Goal: Use online tool/utility: Utilize a website feature to perform a specific function

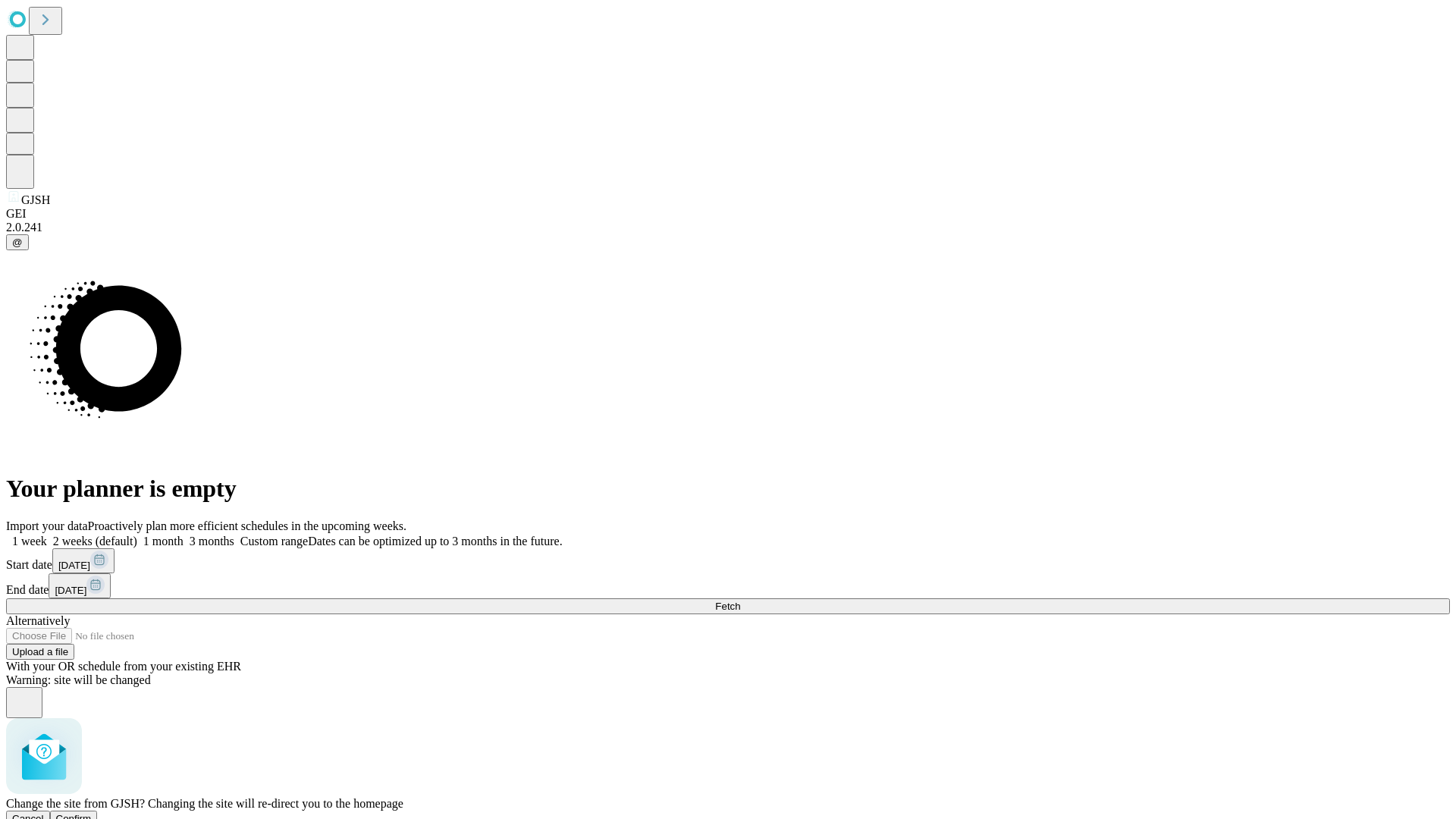
click at [92, 813] on span "Confirm" at bounding box center [74, 818] width 35 height 11
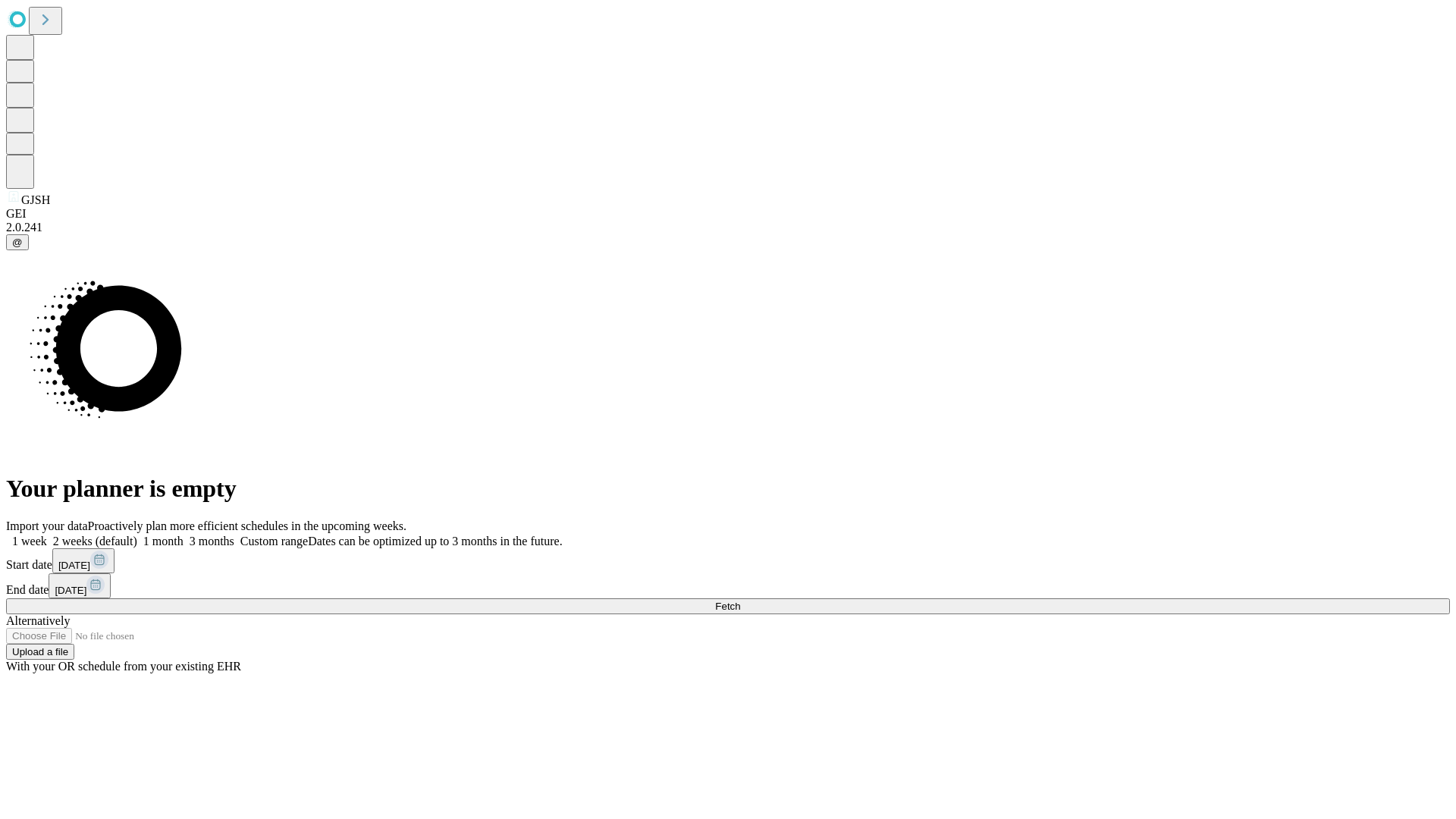
click at [183, 534] on label "1 month" at bounding box center [161, 541] width 47 height 13
click at [740, 600] on span "Fetch" at bounding box center [728, 606] width 25 height 11
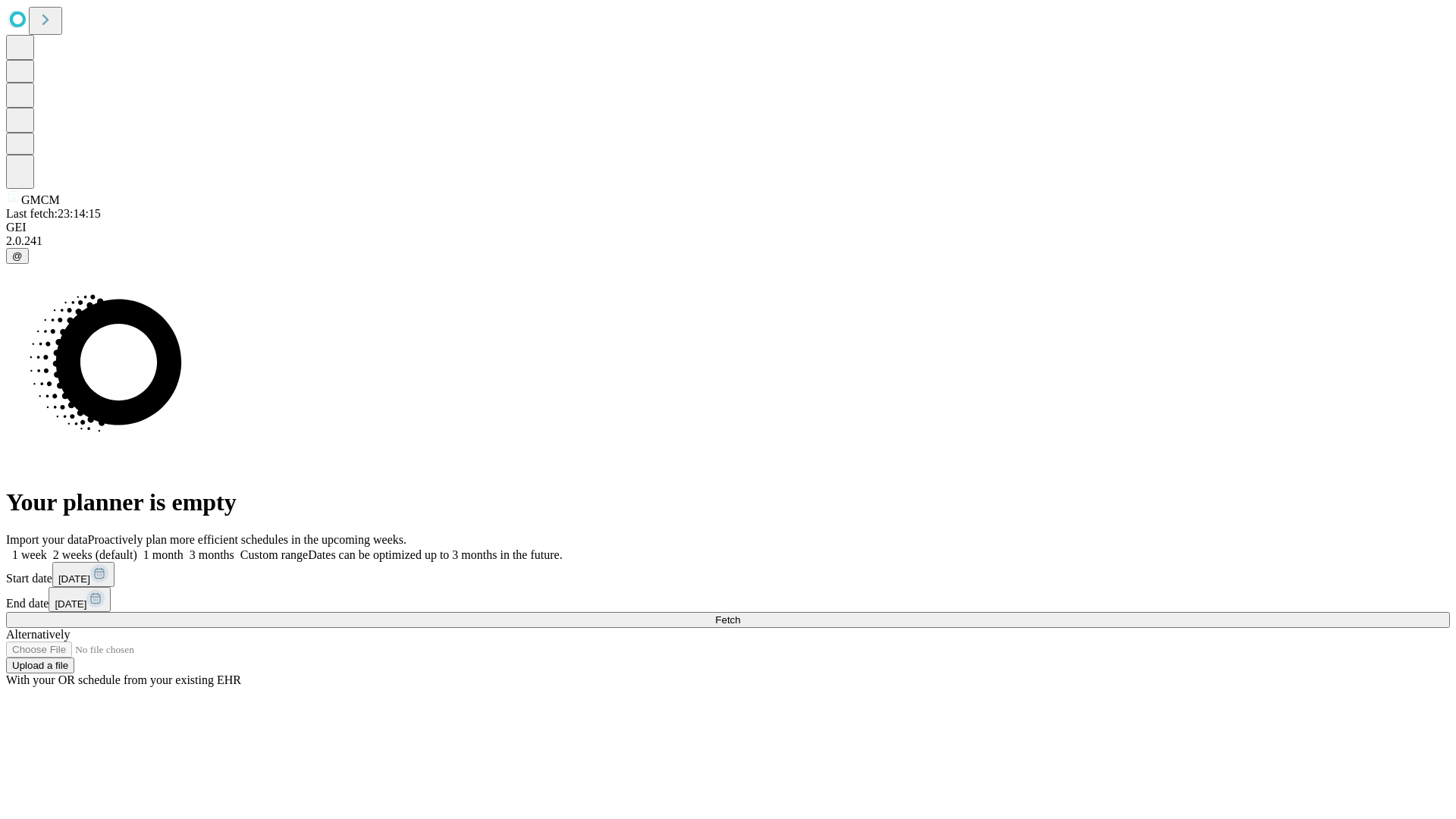
click at [183, 548] on label "1 month" at bounding box center [161, 555] width 47 height 13
click at [740, 614] on span "Fetch" at bounding box center [728, 620] width 25 height 11
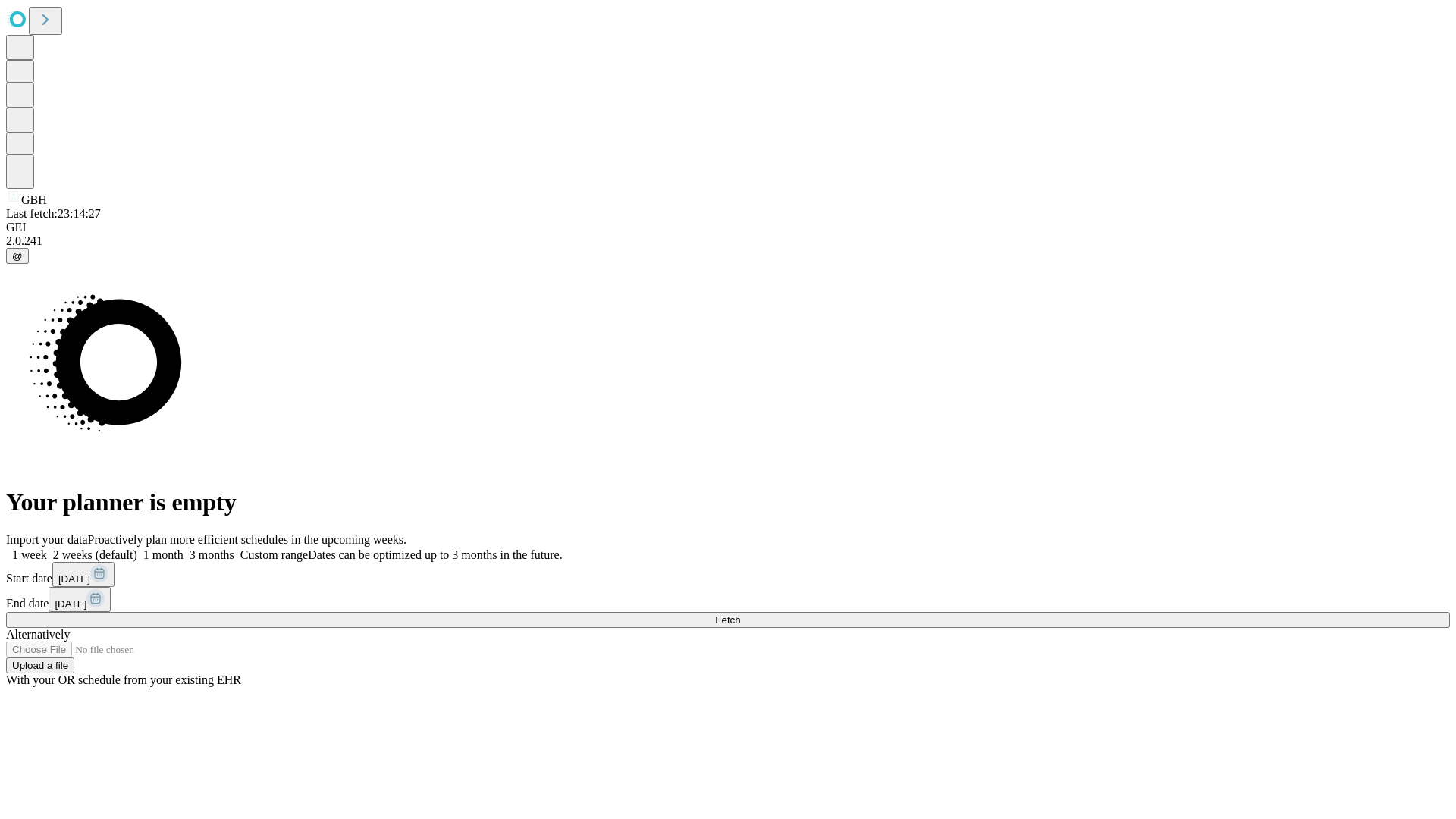
click at [183, 548] on label "1 month" at bounding box center [161, 555] width 47 height 13
click at [740, 614] on span "Fetch" at bounding box center [728, 620] width 25 height 11
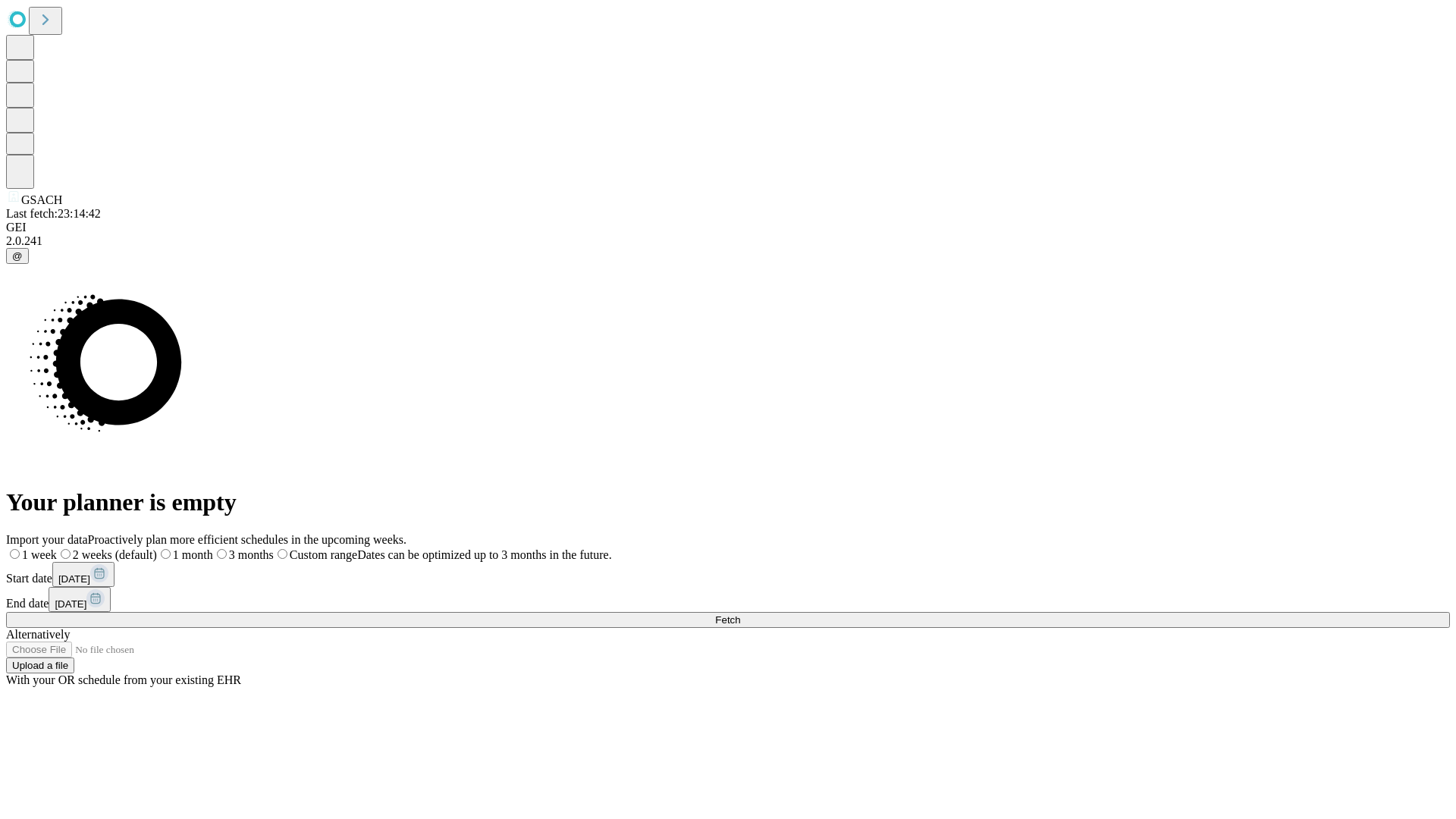
click at [213, 548] on label "1 month" at bounding box center [185, 555] width 56 height 13
click at [740, 614] on span "Fetch" at bounding box center [728, 620] width 25 height 11
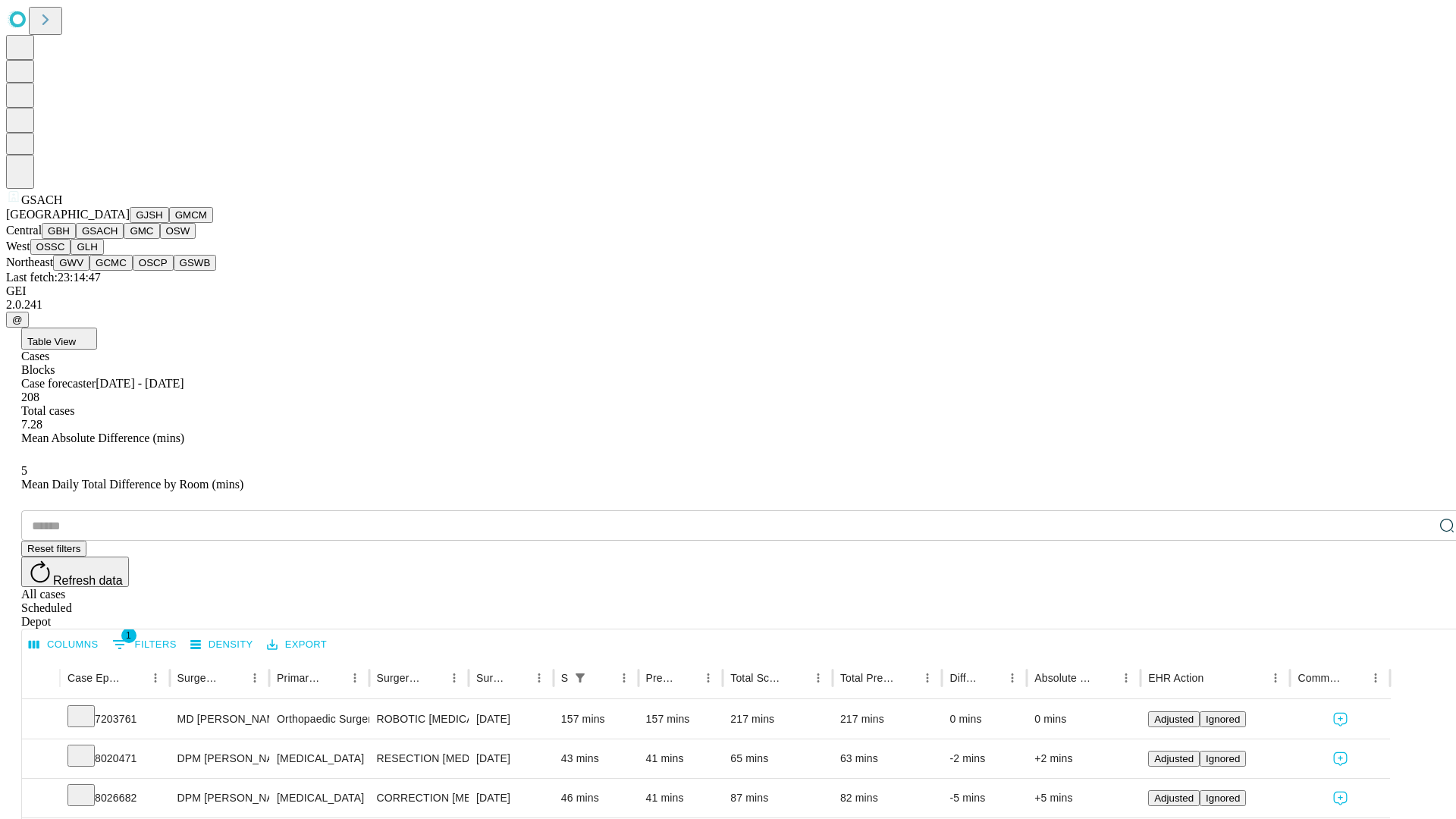
click at [124, 239] on button "GMC" at bounding box center [141, 231] width 35 height 16
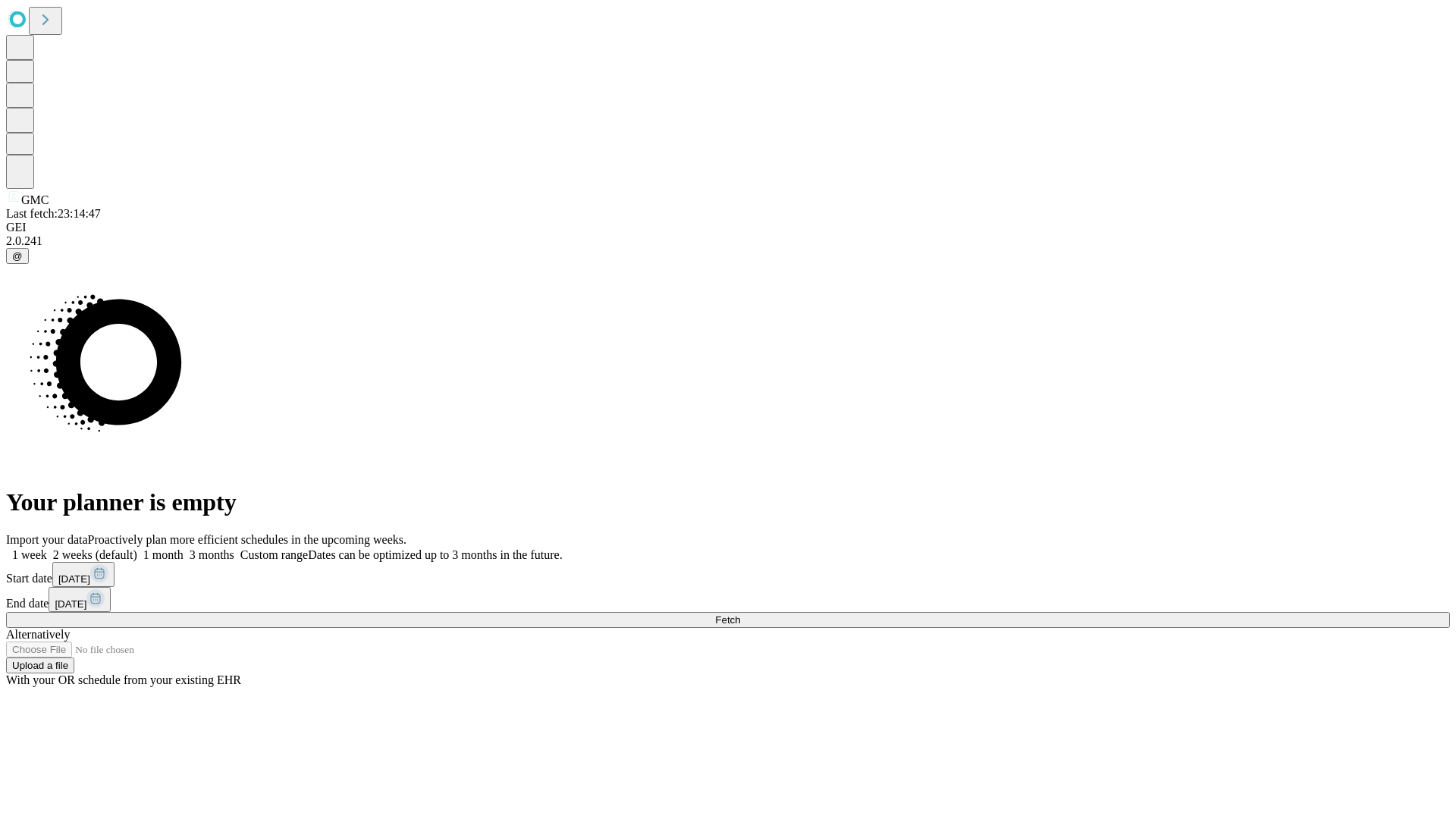
click at [183, 548] on label "1 month" at bounding box center [161, 555] width 47 height 13
click at [740, 614] on span "Fetch" at bounding box center [728, 620] width 25 height 11
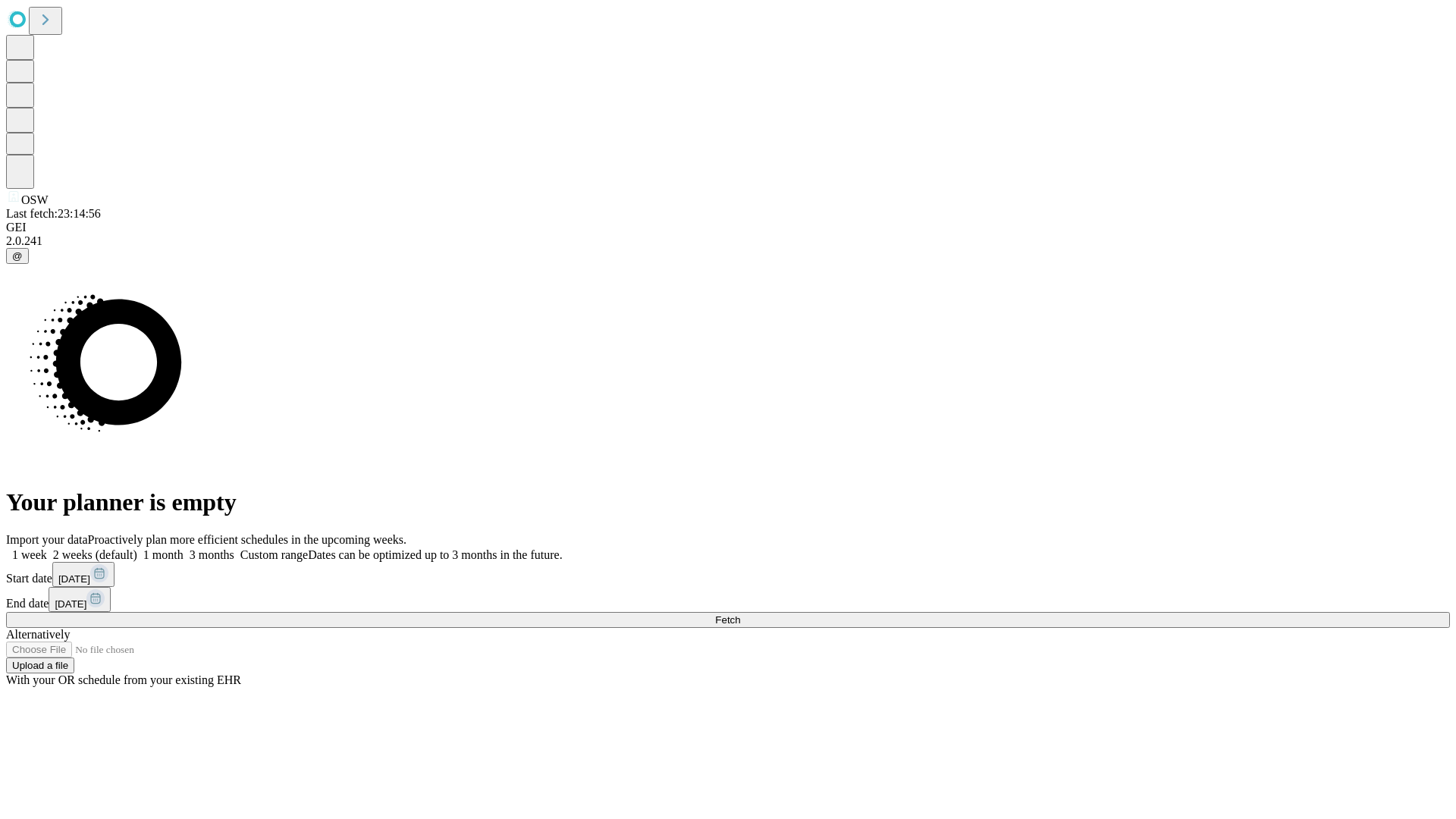
click at [183, 548] on label "1 month" at bounding box center [161, 555] width 47 height 13
click at [740, 614] on span "Fetch" at bounding box center [728, 620] width 25 height 11
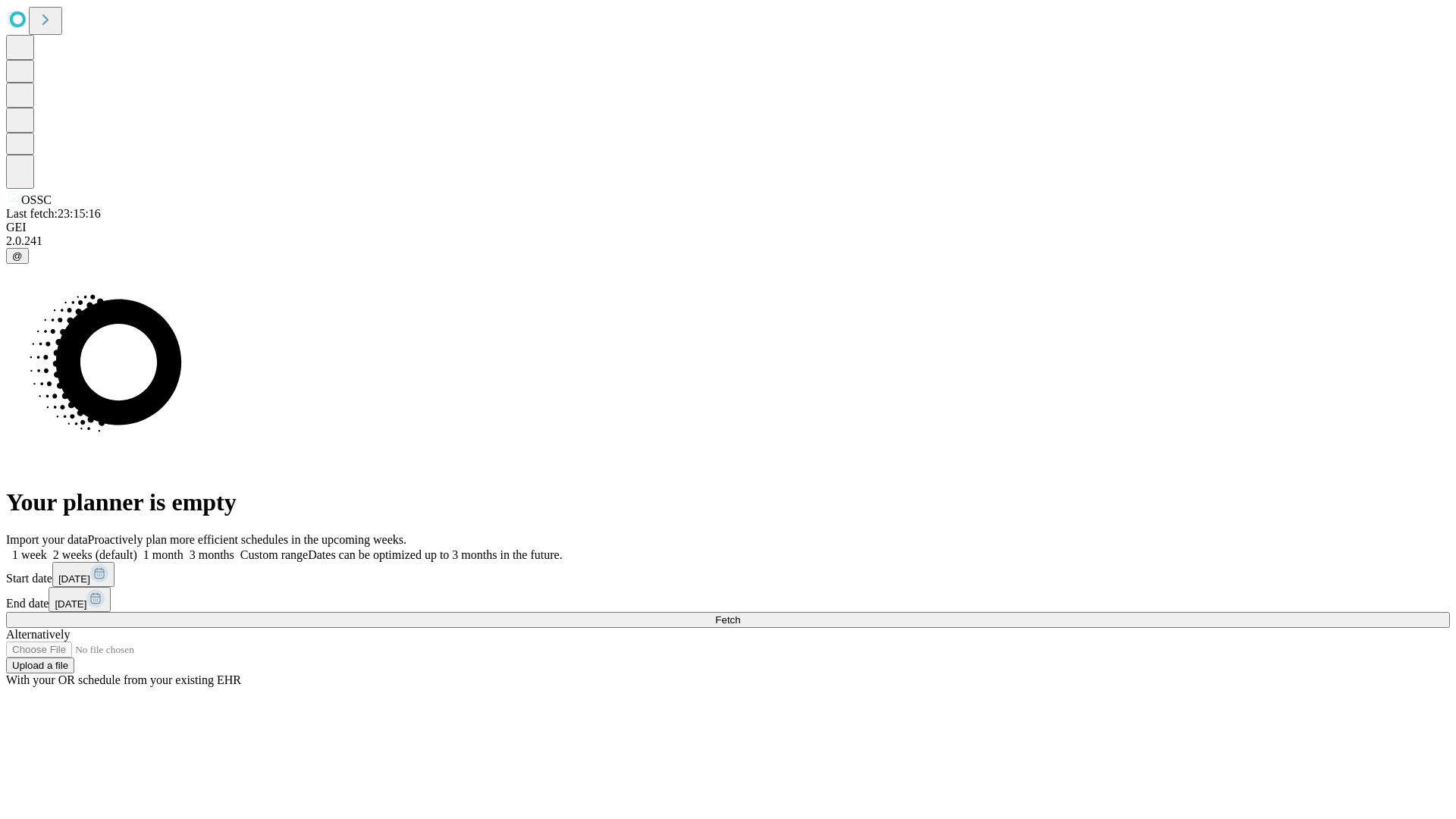
click at [183, 548] on label "1 month" at bounding box center [161, 555] width 47 height 13
click at [740, 614] on span "Fetch" at bounding box center [728, 620] width 25 height 11
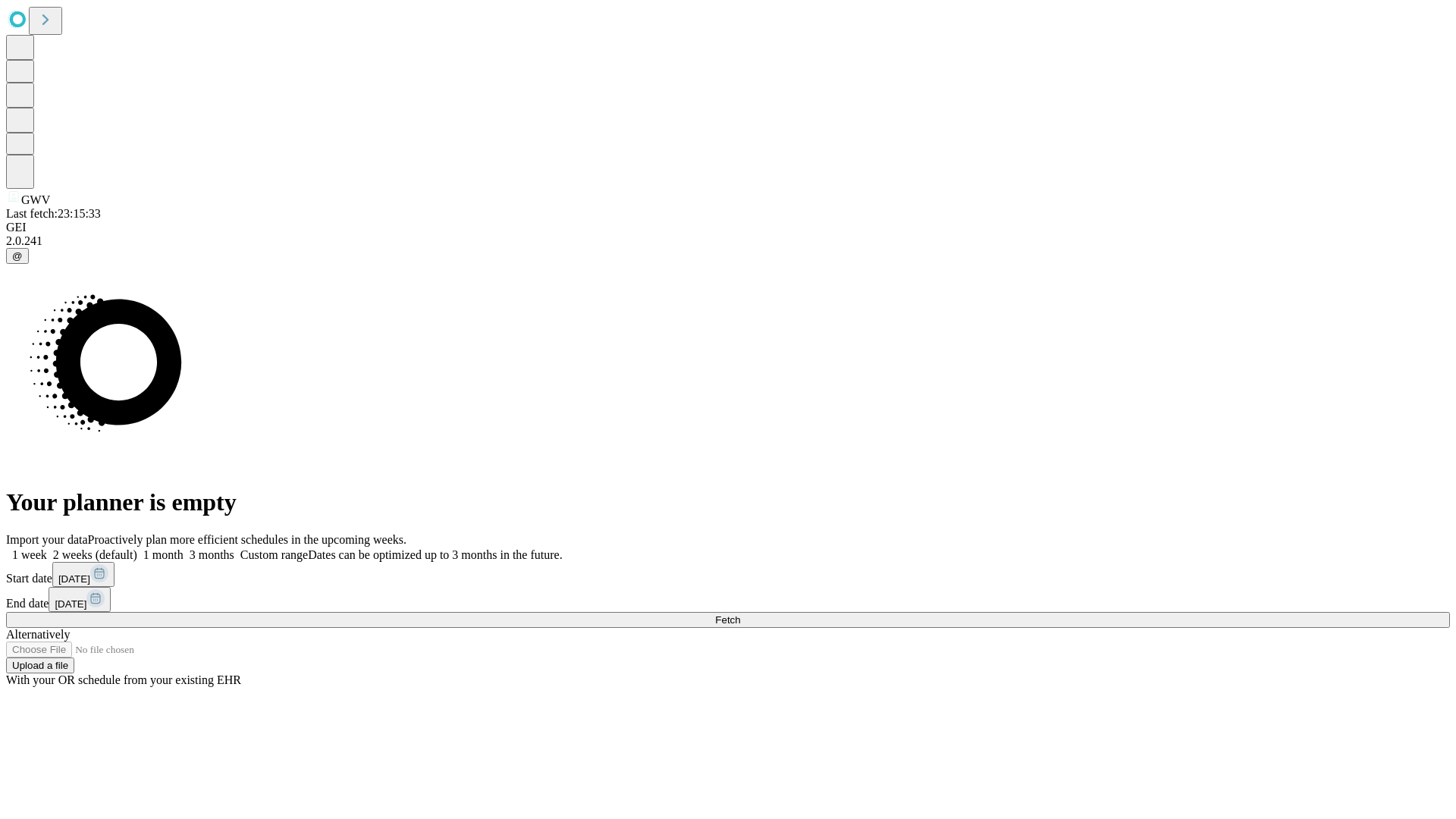
click at [183, 548] on label "1 month" at bounding box center [161, 555] width 47 height 13
click at [740, 614] on span "Fetch" at bounding box center [728, 620] width 25 height 11
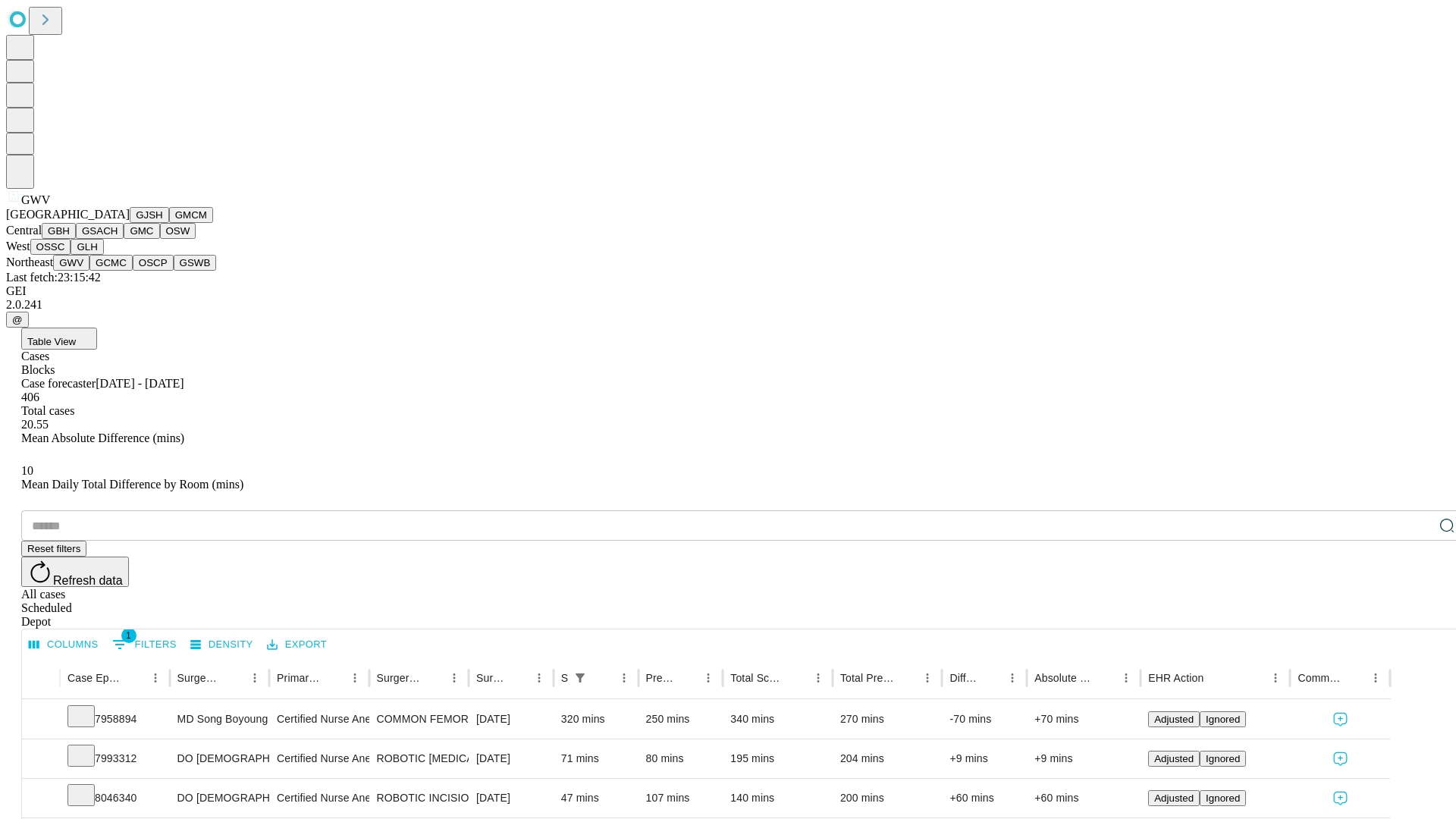
click at [117, 271] on button "GCMC" at bounding box center [111, 263] width 43 height 16
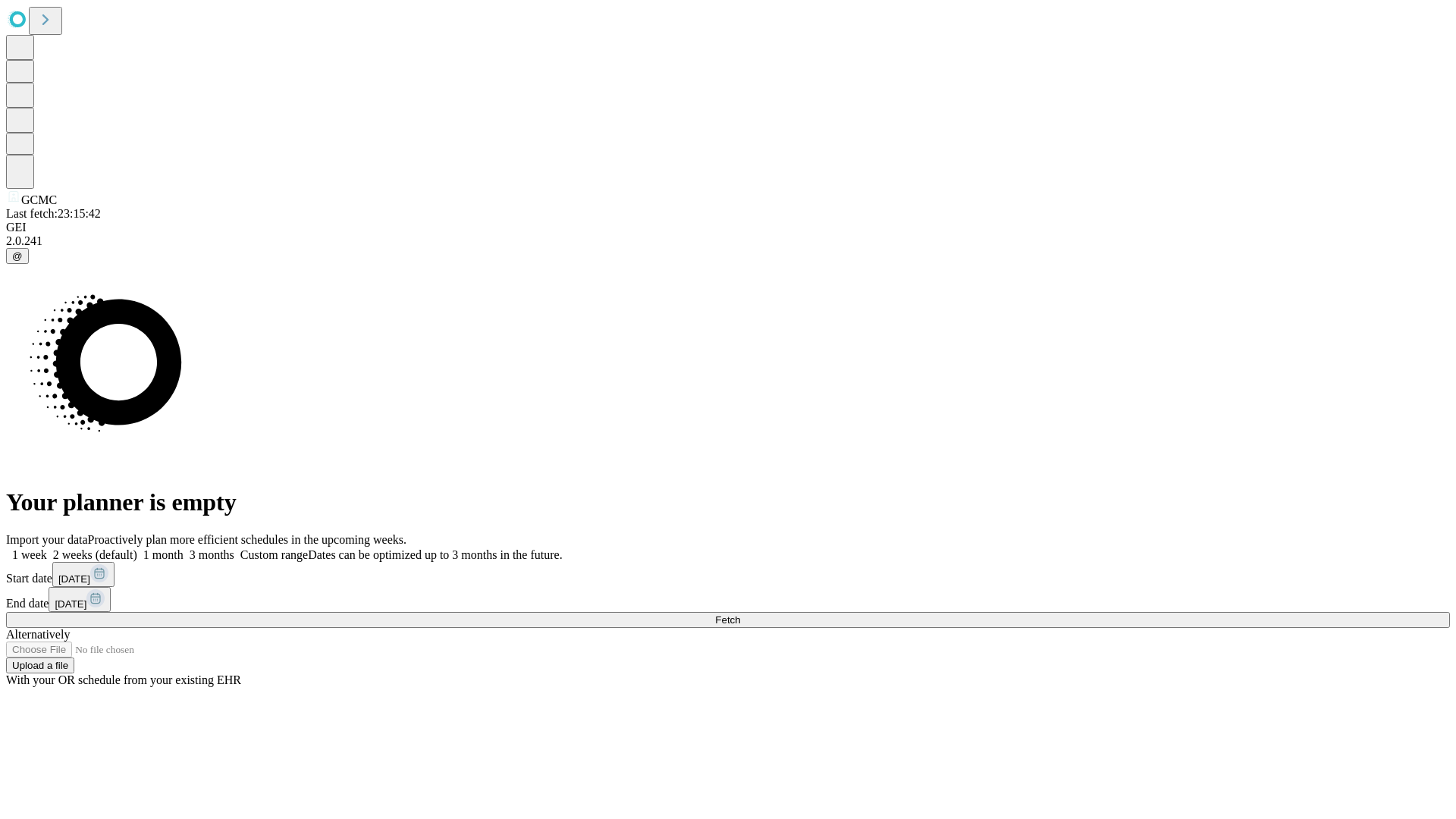
click at [183, 548] on label "1 month" at bounding box center [161, 555] width 47 height 13
click at [740, 614] on span "Fetch" at bounding box center [728, 620] width 25 height 11
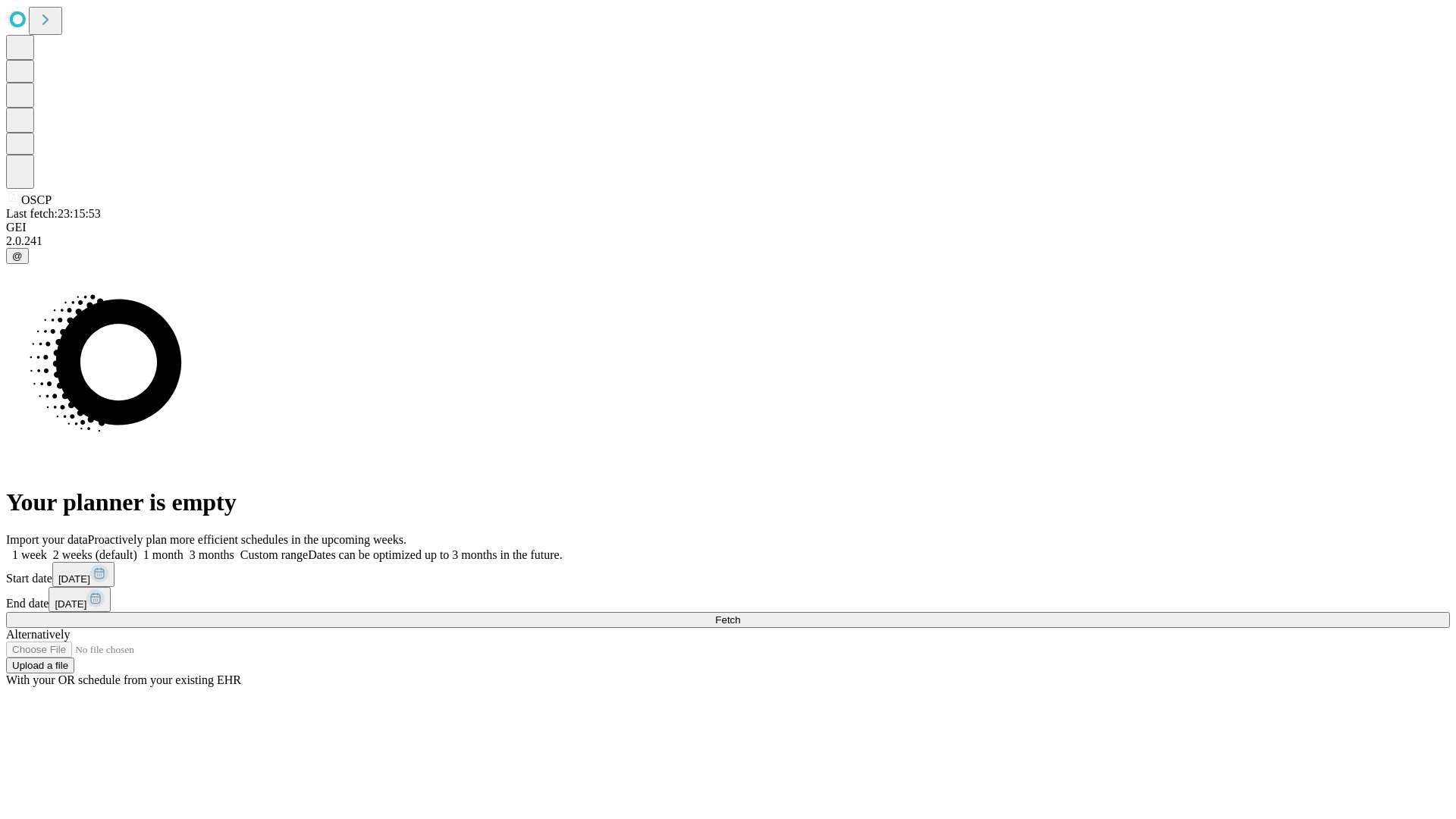
click at [740, 614] on span "Fetch" at bounding box center [728, 620] width 25 height 11
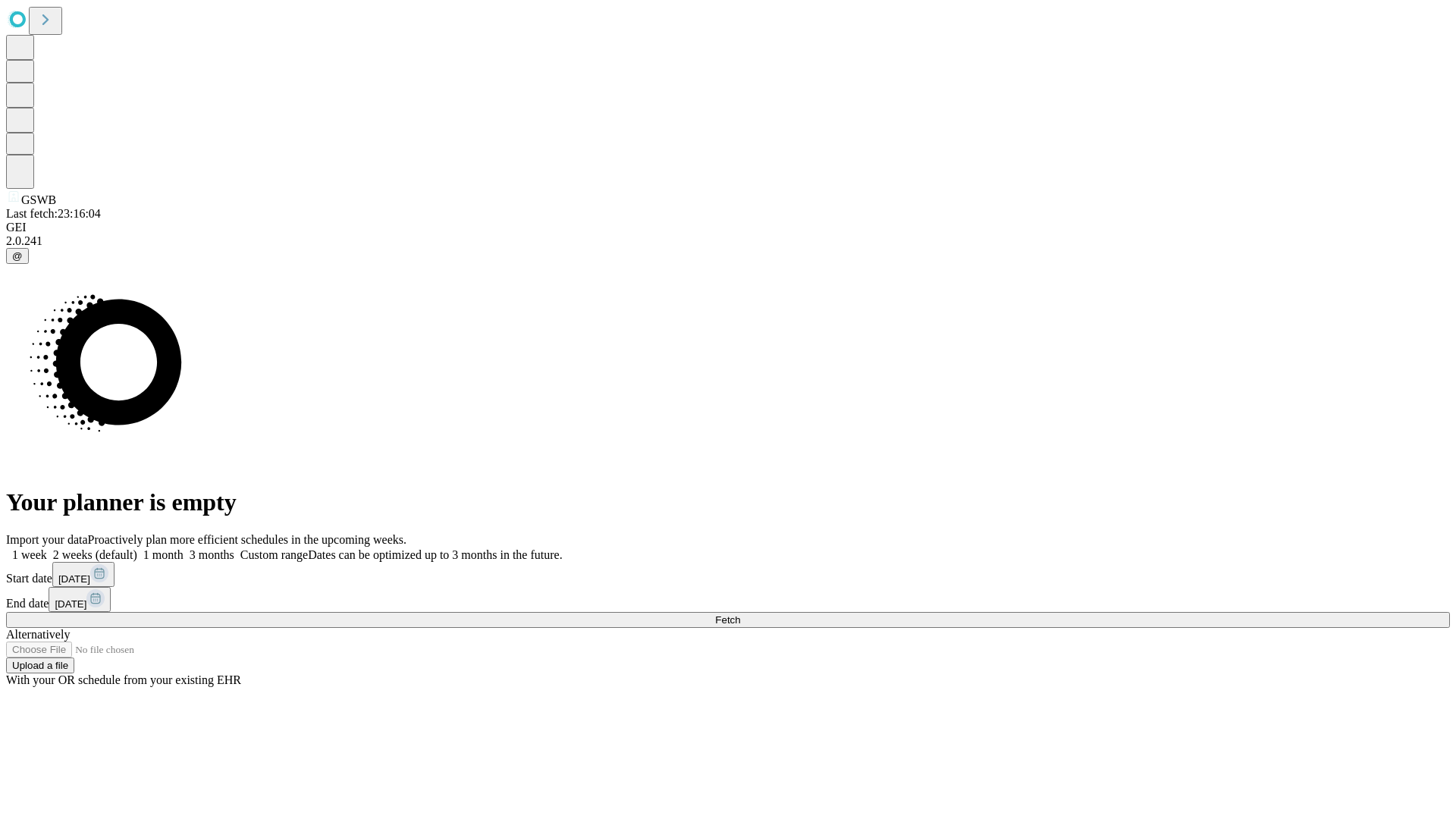
click at [183, 548] on label "1 month" at bounding box center [161, 555] width 47 height 13
click at [740, 614] on span "Fetch" at bounding box center [728, 620] width 25 height 11
